Goal: Register for event/course

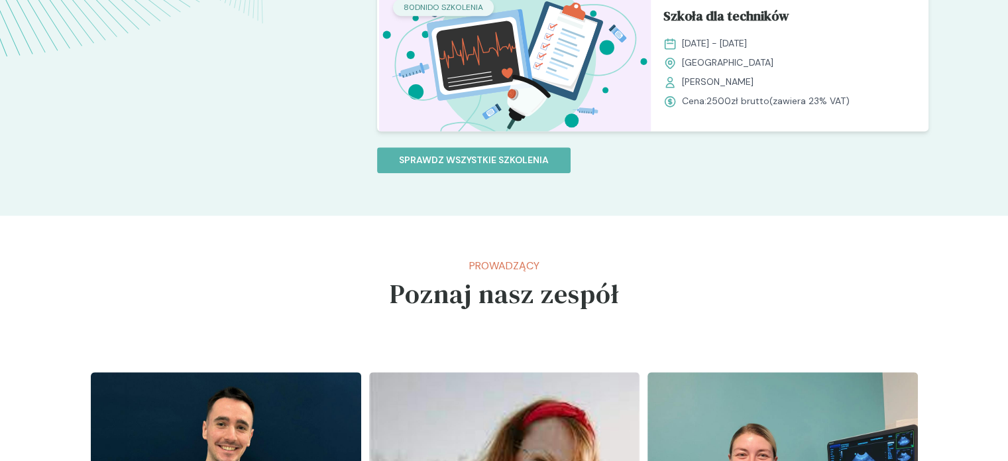
scroll to position [1384, 0]
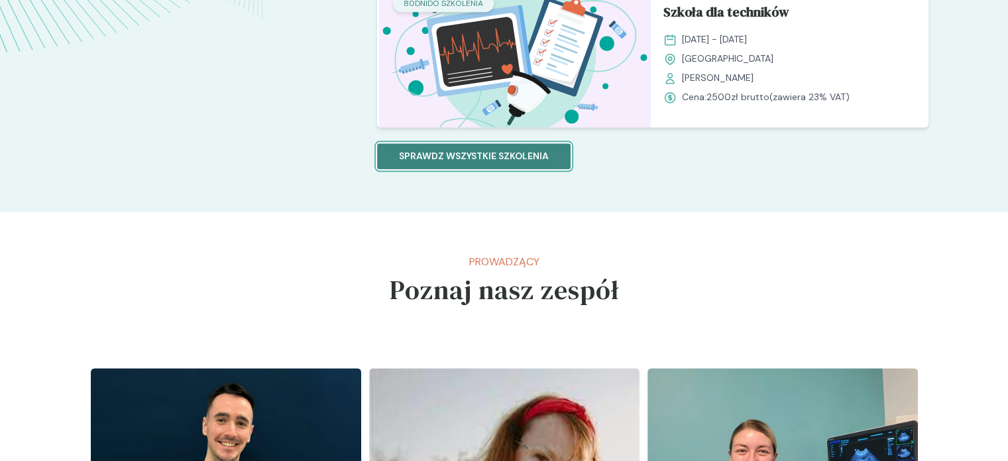
click at [456, 153] on p "Sprawdz wszystkie szkolenia" at bounding box center [474, 156] width 150 height 14
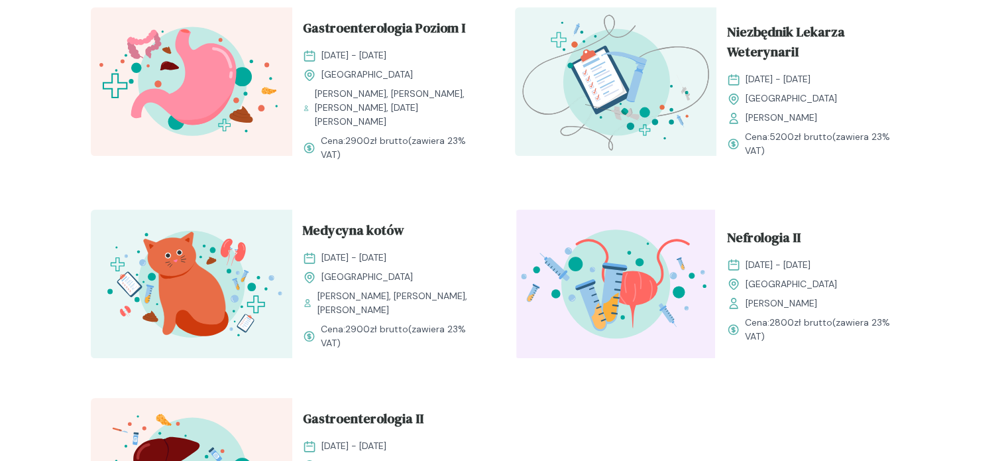
scroll to position [1432, 0]
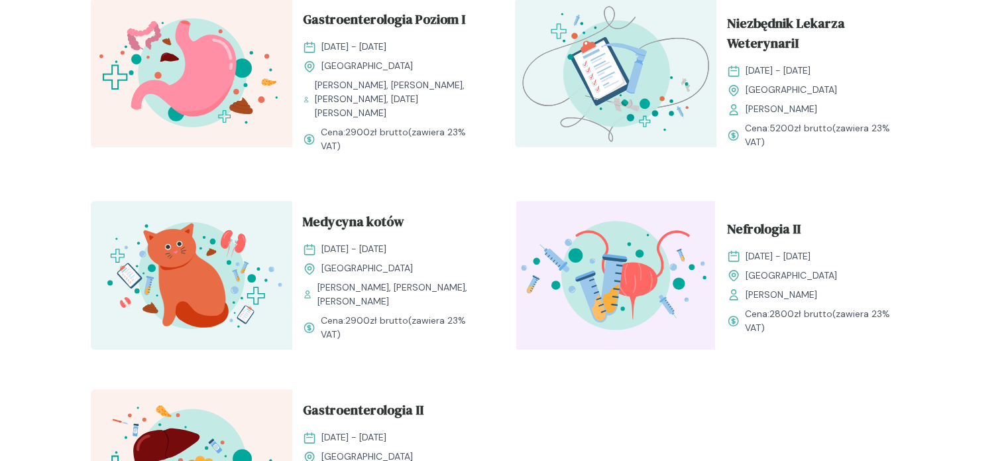
drag, startPoint x: 998, startPoint y: 333, endPoint x: 993, endPoint y: 347, distance: 14.9
drag, startPoint x: 993, startPoint y: 347, endPoint x: 989, endPoint y: 363, distance: 16.4
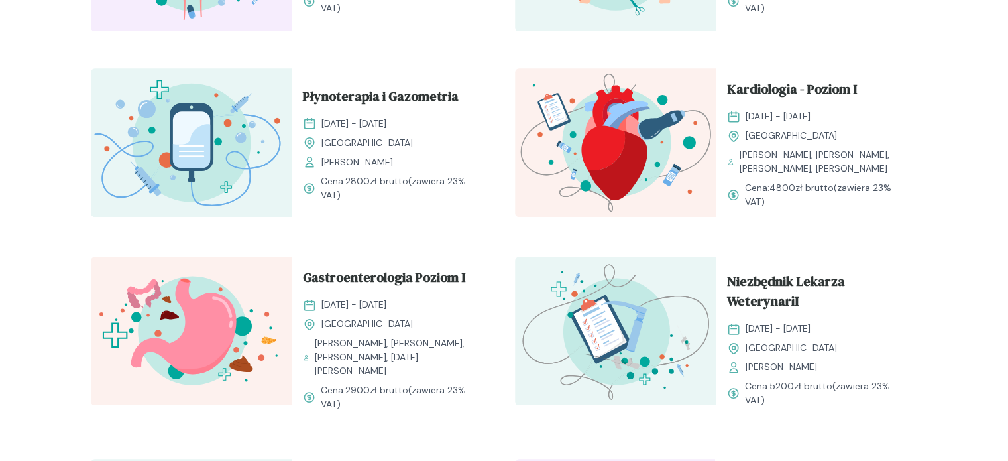
scroll to position [1181, 0]
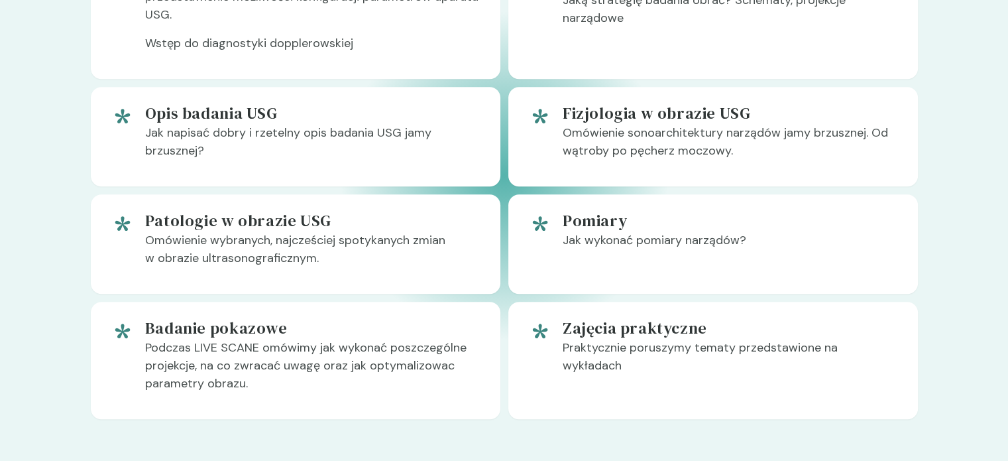
scroll to position [931, 0]
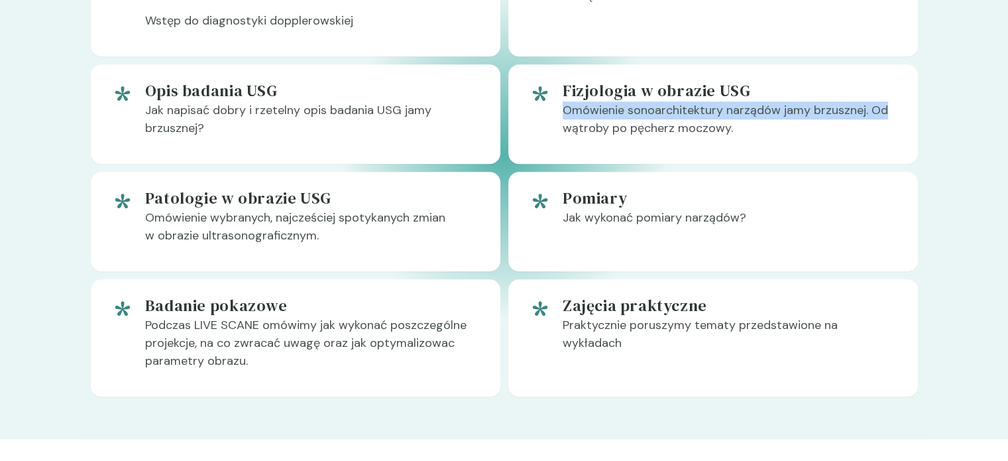
drag, startPoint x: 949, startPoint y: 120, endPoint x: 947, endPoint y: 143, distance: 23.3
click at [947, 143] on section "Tematy Zapraszamy na intensywne szkolenie Nasza oferta to niepowtarzalna okazja…" at bounding box center [504, 96] width 1008 height 685
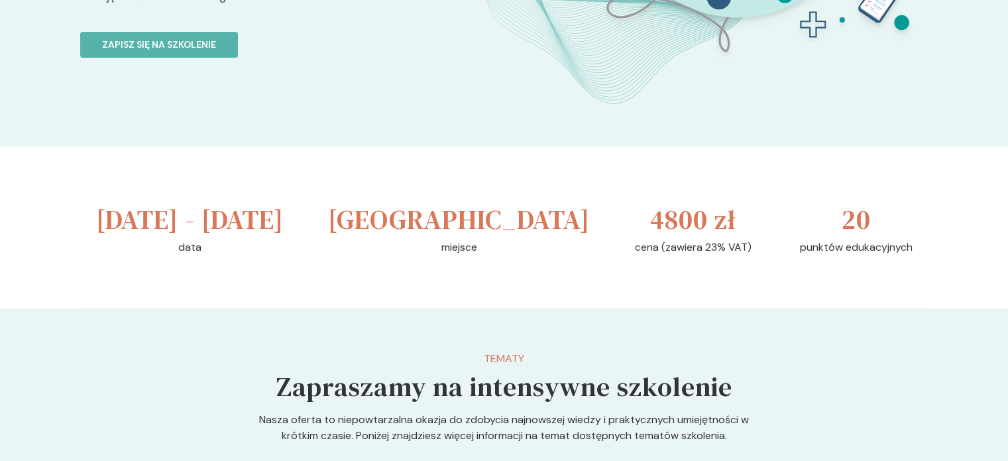
scroll to position [382, 0]
